Goal: Information Seeking & Learning: Learn about a topic

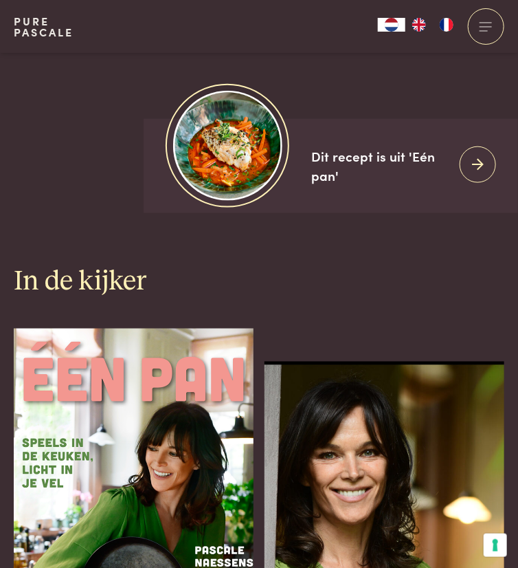
scroll to position [324, 0]
click at [480, 38] on div at bounding box center [486, 26] width 36 height 36
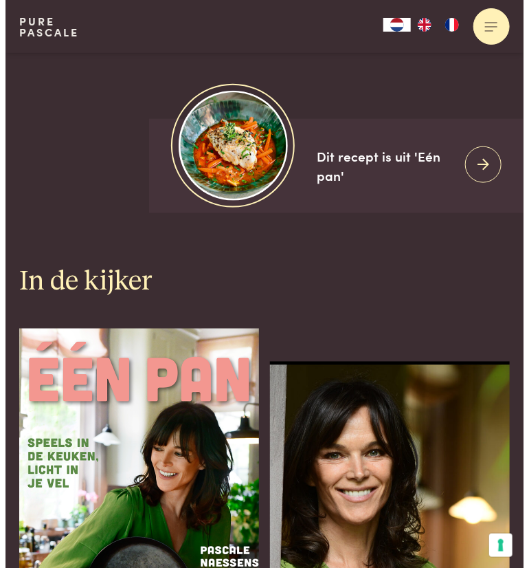
scroll to position [0, 0]
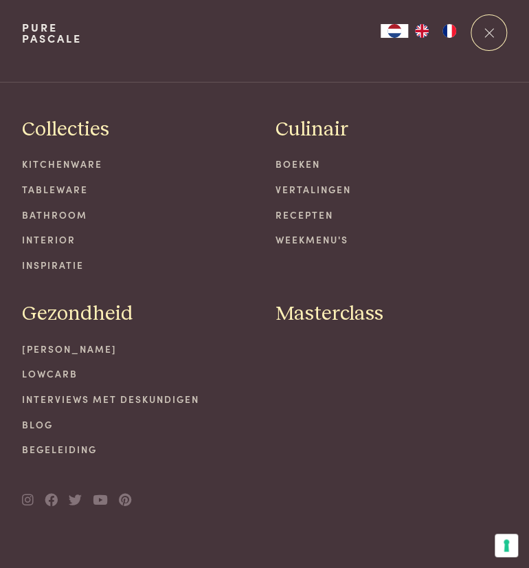
click at [294, 217] on link "Recepten" at bounding box center [392, 215] width 232 height 14
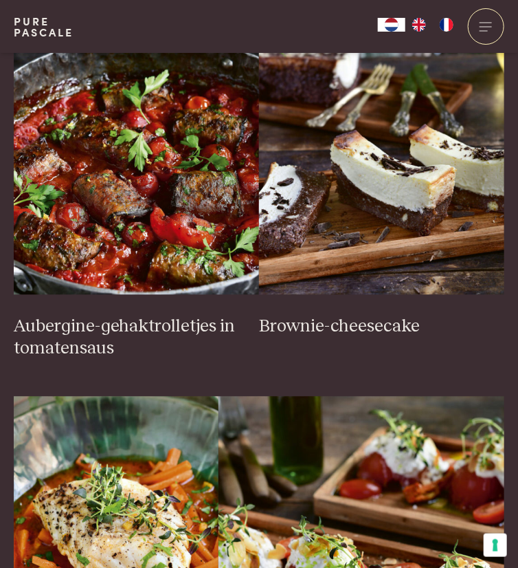
scroll to position [595, 0]
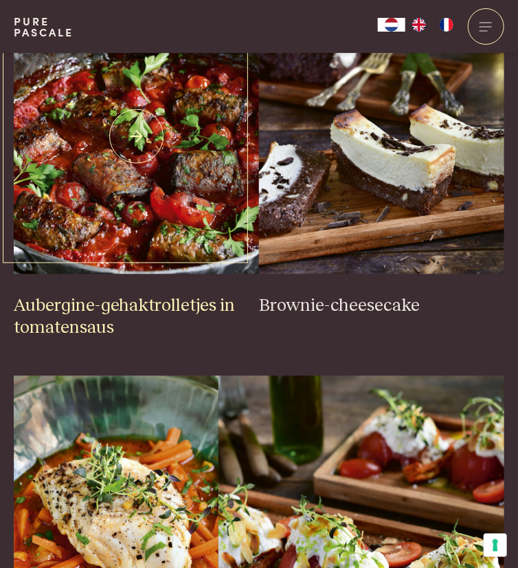
click at [142, 207] on img at bounding box center [136, 136] width 245 height 275
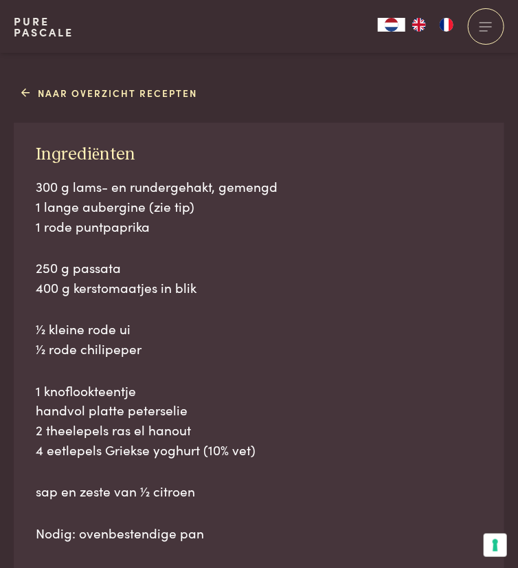
scroll to position [630, 0]
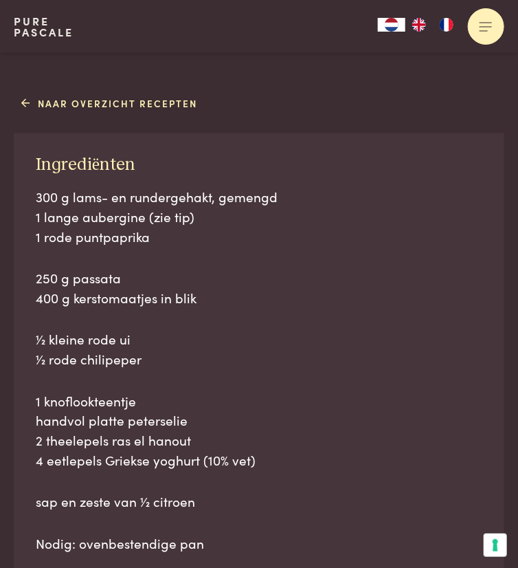
click at [480, 38] on div at bounding box center [486, 26] width 36 height 36
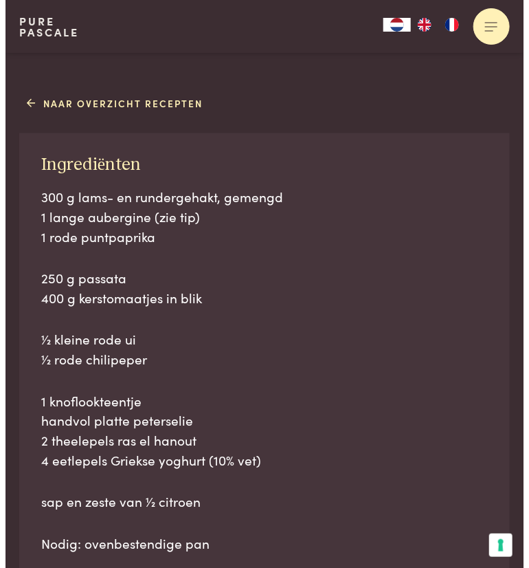
scroll to position [0, 0]
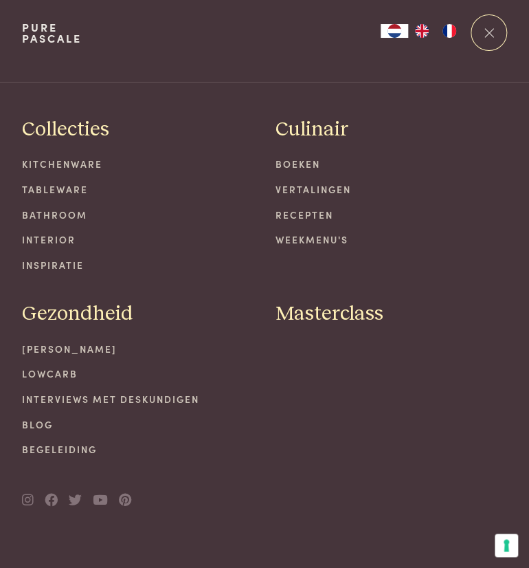
click at [304, 233] on link "Weekmenu's" at bounding box center [392, 239] width 232 height 14
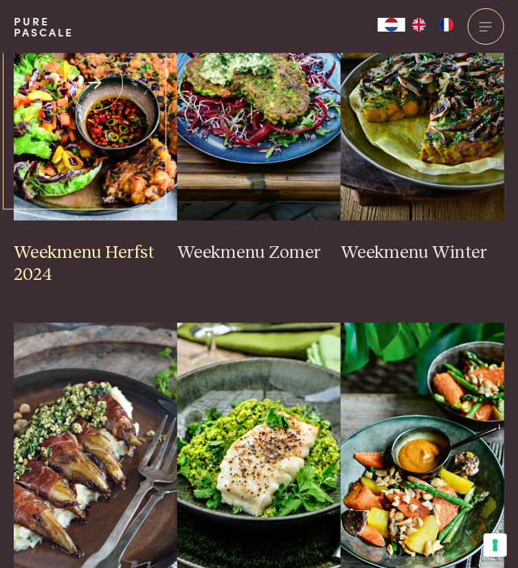
scroll to position [407, 0]
click at [98, 221] on img at bounding box center [96, 83] width 164 height 275
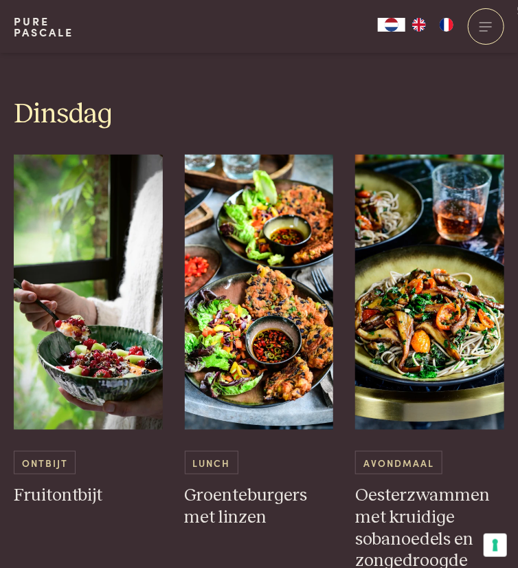
scroll to position [1478, 0]
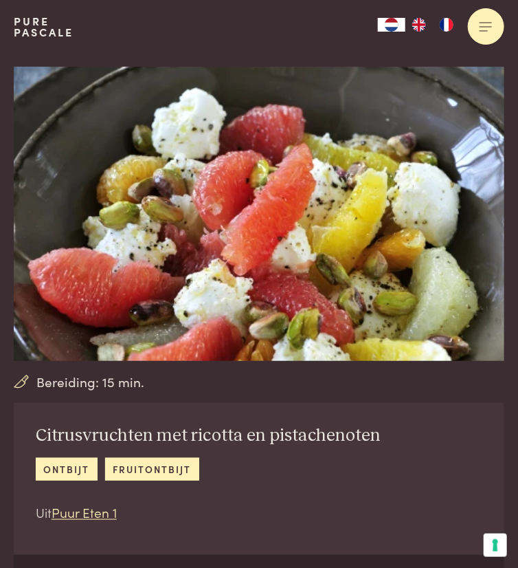
click at [469, 34] on div at bounding box center [486, 26] width 36 height 36
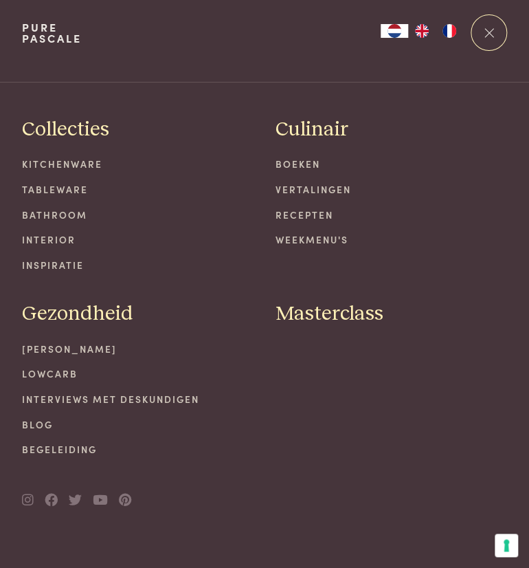
click at [313, 215] on link "Recepten" at bounding box center [392, 215] width 232 height 14
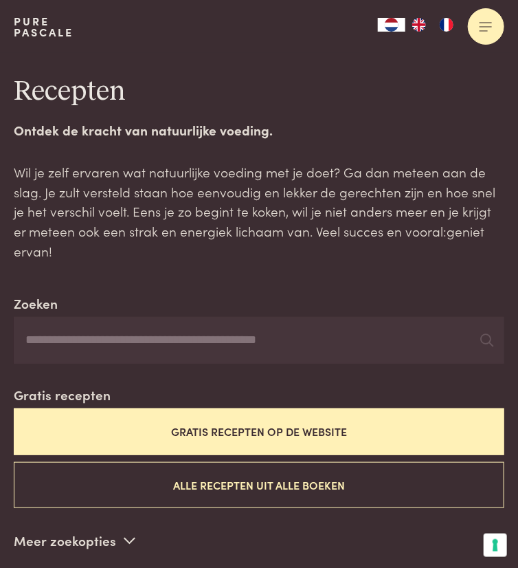
click at [473, 34] on div at bounding box center [486, 26] width 36 height 36
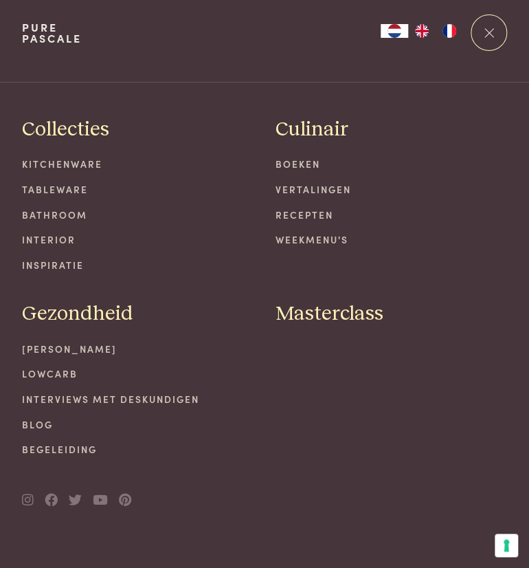
click at [299, 242] on link "Weekmenu's" at bounding box center [392, 239] width 232 height 14
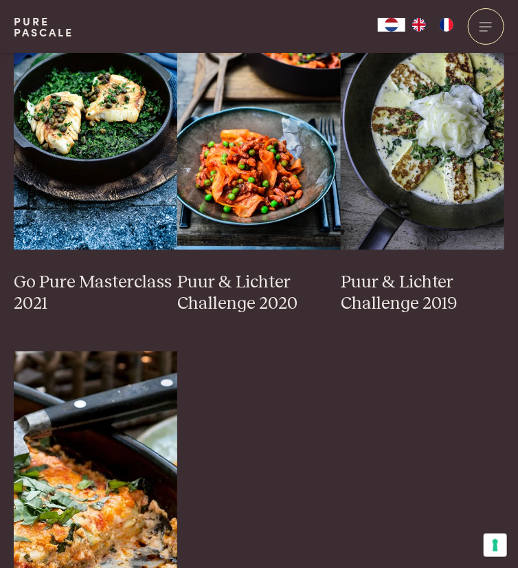
scroll to position [1170, 0]
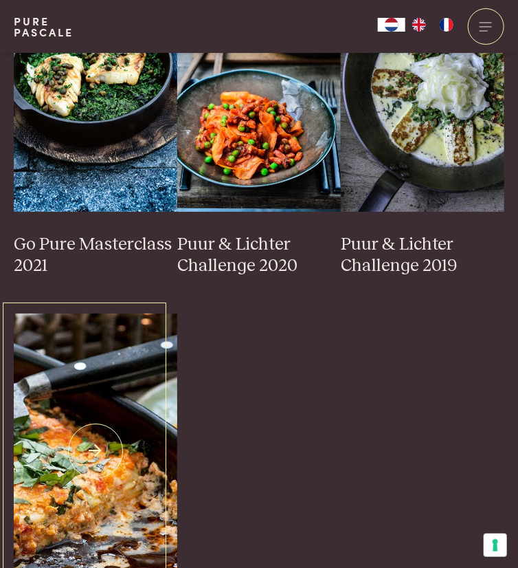
click at [100, 313] on img at bounding box center [96, 450] width 164 height 275
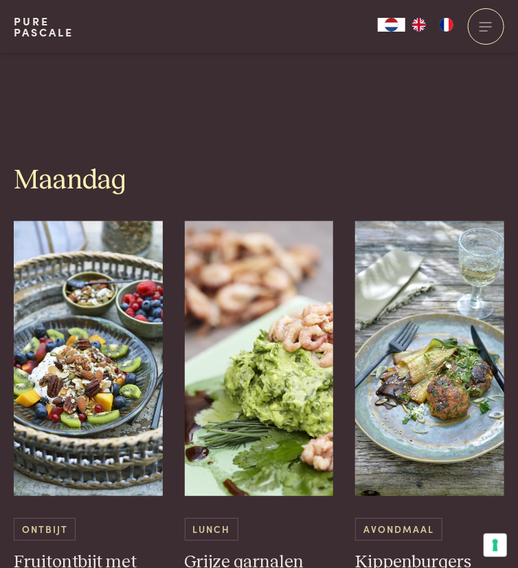
scroll to position [330, 0]
